Goal: Transaction & Acquisition: Obtain resource

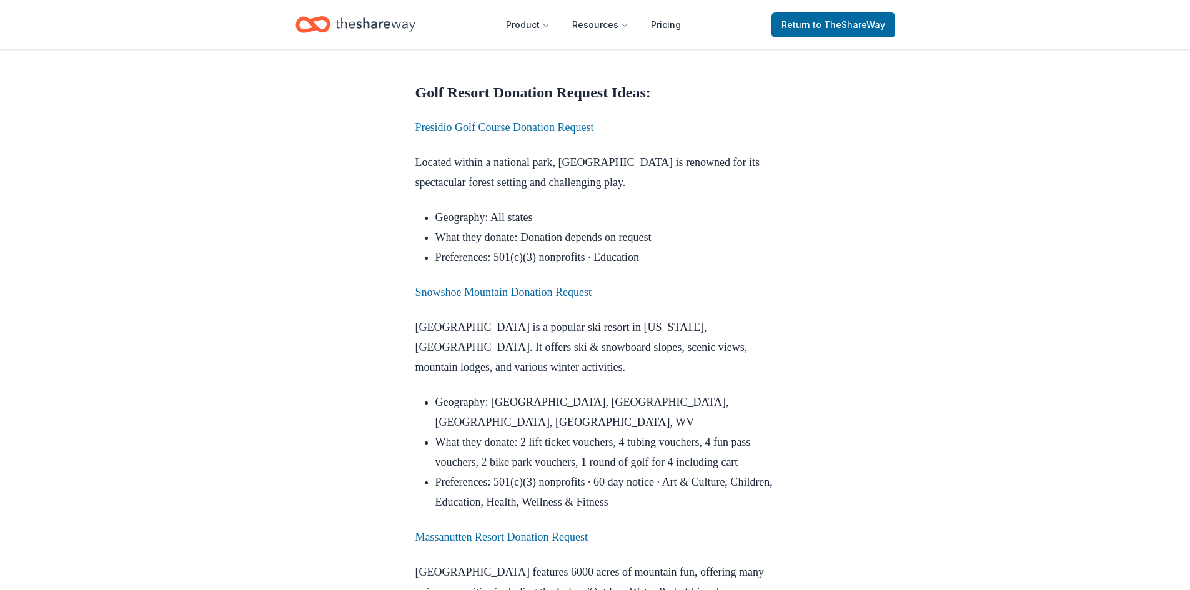
scroll to position [1463, 0]
click at [562, 286] on link "Snowshoe Mountain Donation Request" at bounding box center [504, 292] width 176 height 12
click at [509, 286] on link "Snowshoe Mountain Donation Request" at bounding box center [504, 292] width 176 height 12
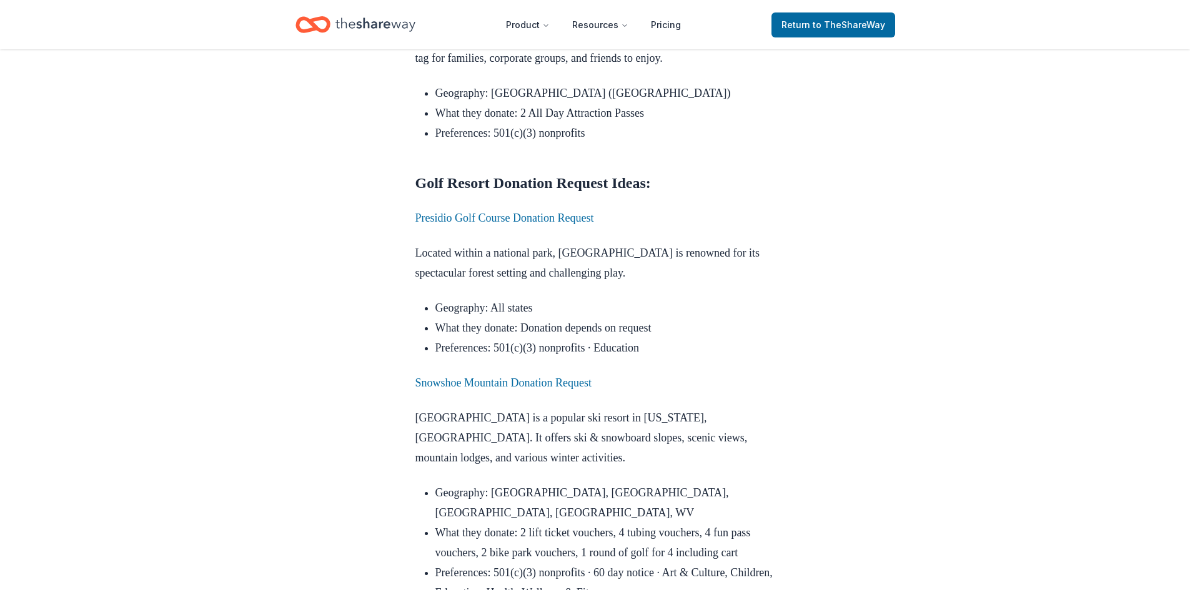
scroll to position [1372, 0]
drag, startPoint x: 622, startPoint y: 242, endPoint x: 416, endPoint y: 234, distance: 207.0
click at [416, 374] on p "Snowshoe Mountain Donation Request" at bounding box center [596, 384] width 360 height 20
copy link "Snowshoe Mountain Donation Request"
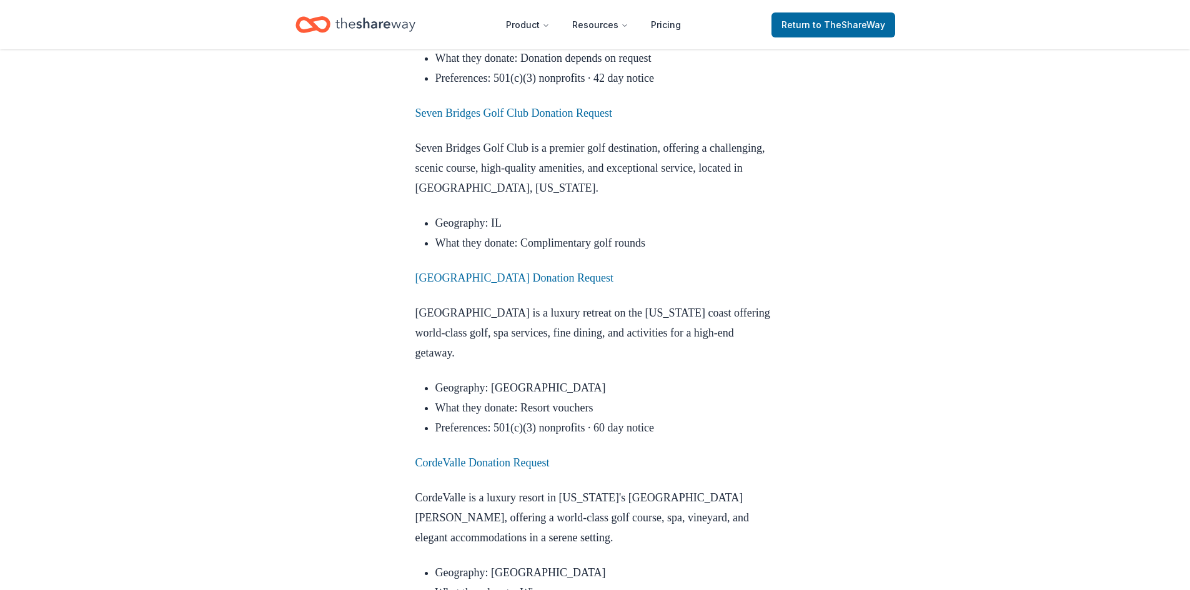
scroll to position [3657, 0]
